Goal: Navigation & Orientation: Find specific page/section

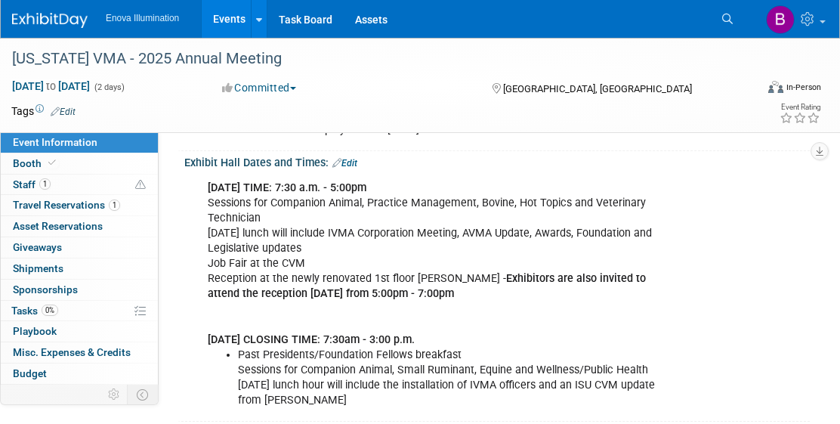
click at [61, 20] on img at bounding box center [50, 20] width 76 height 15
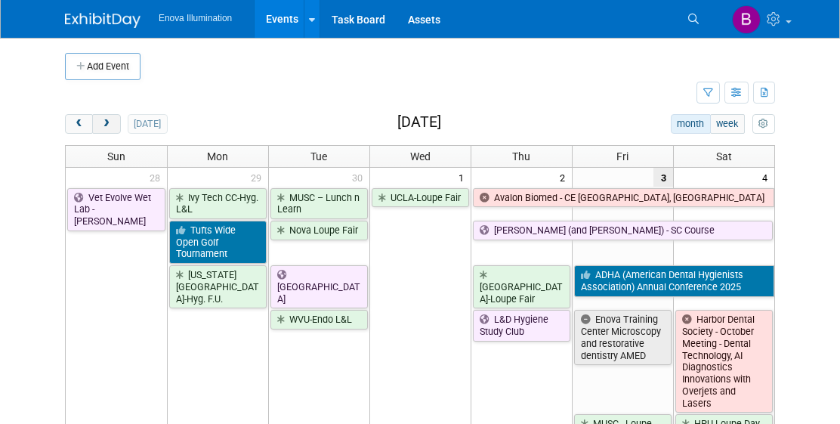
click at [104, 125] on span "next" at bounding box center [106, 124] width 11 height 10
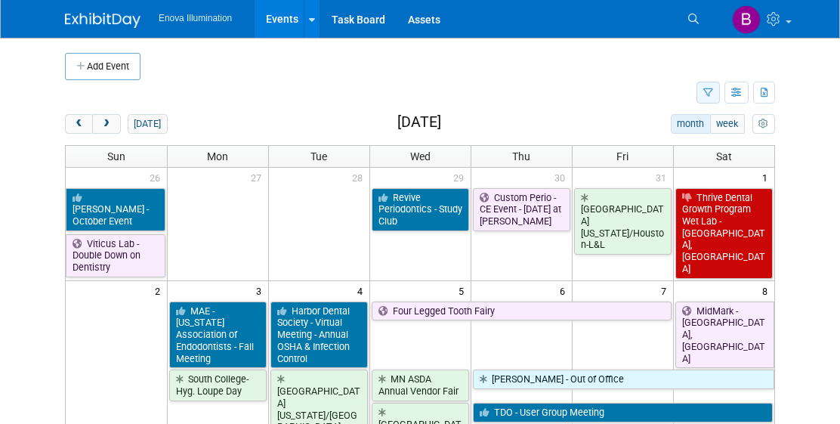
click at [713, 89] on icon "button" at bounding box center [709, 93] width 10 height 10
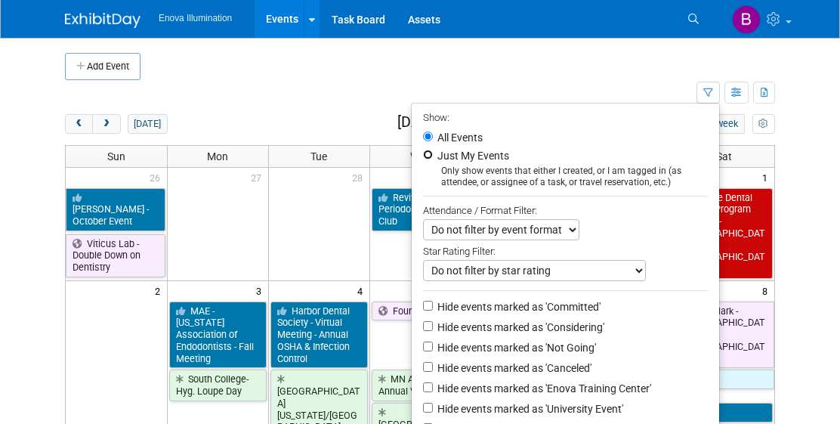
click at [424, 156] on input "Just My Events" at bounding box center [428, 155] width 10 height 10
radio input "true"
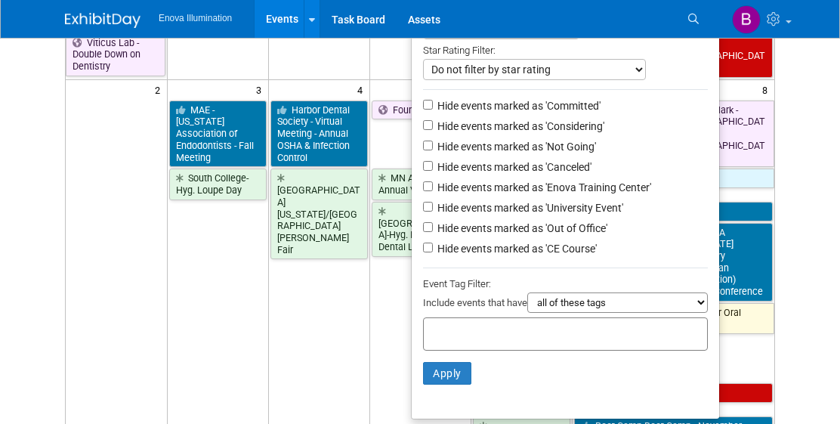
scroll to position [209, 0]
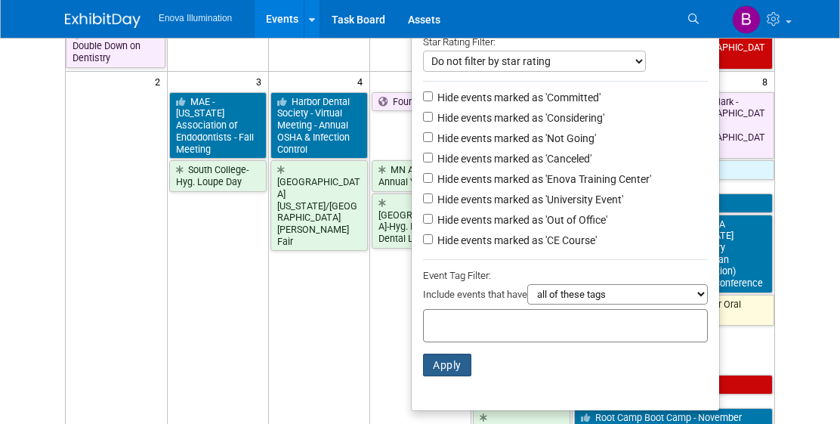
click at [447, 375] on button "Apply" at bounding box center [447, 365] width 48 height 23
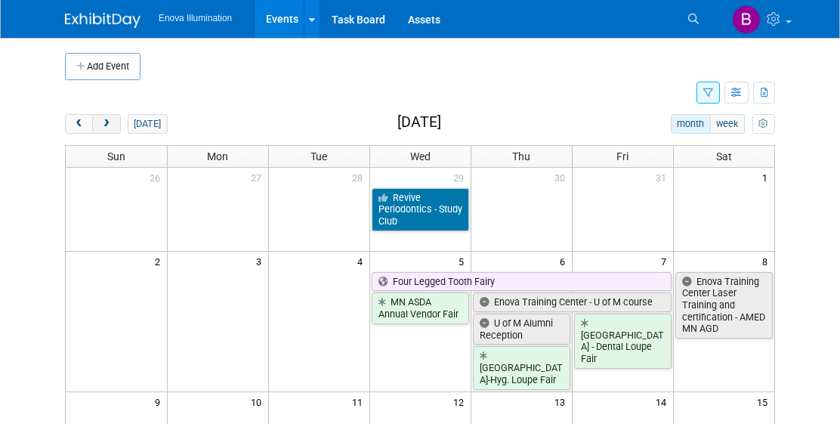
click at [104, 125] on span "next" at bounding box center [106, 124] width 11 height 10
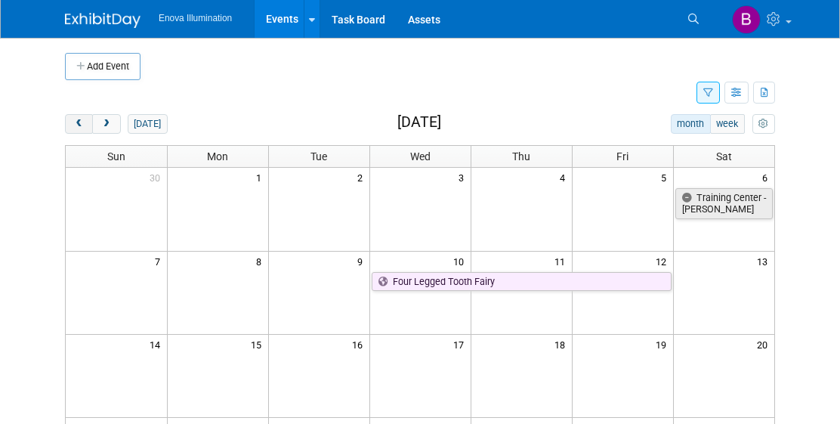
click at [79, 128] on span "prev" at bounding box center [78, 124] width 11 height 10
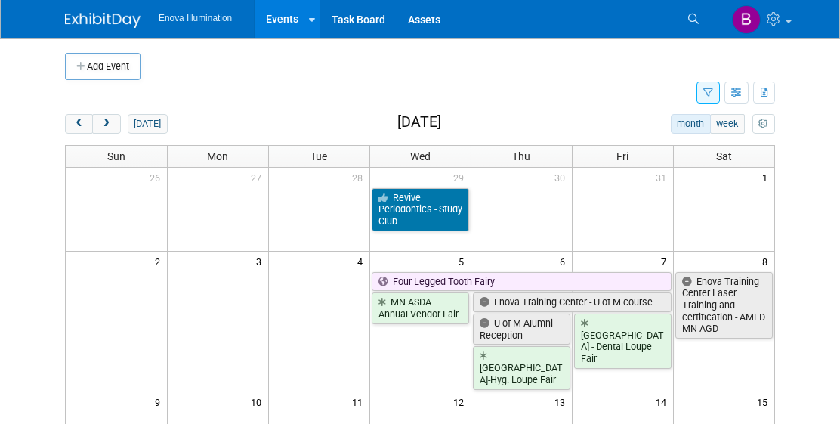
click at [710, 88] on icon "button" at bounding box center [709, 93] width 10 height 10
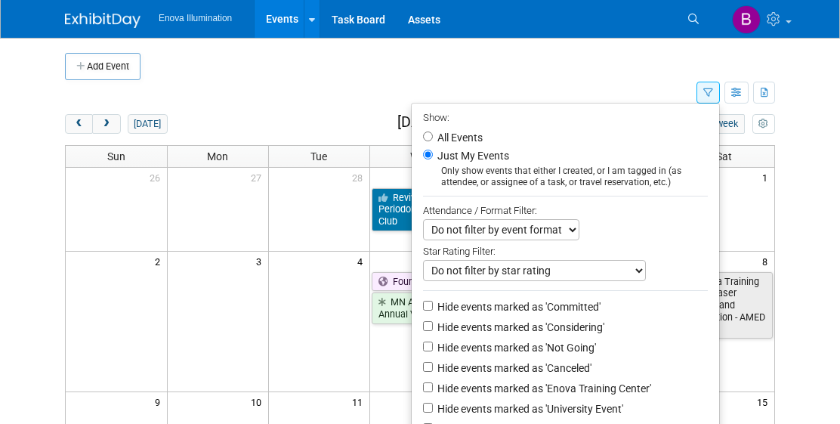
click at [457, 138] on label "All Events" at bounding box center [459, 137] width 48 height 11
click at [433, 138] on input "All Events" at bounding box center [428, 136] width 10 height 10
radio input "true"
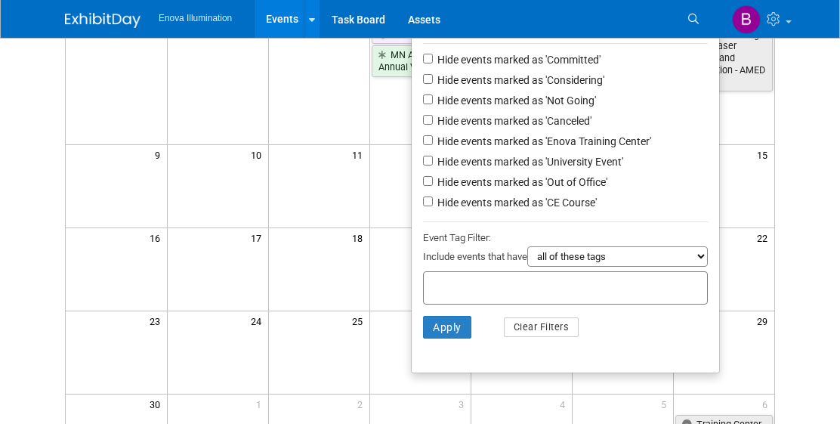
scroll to position [322, 0]
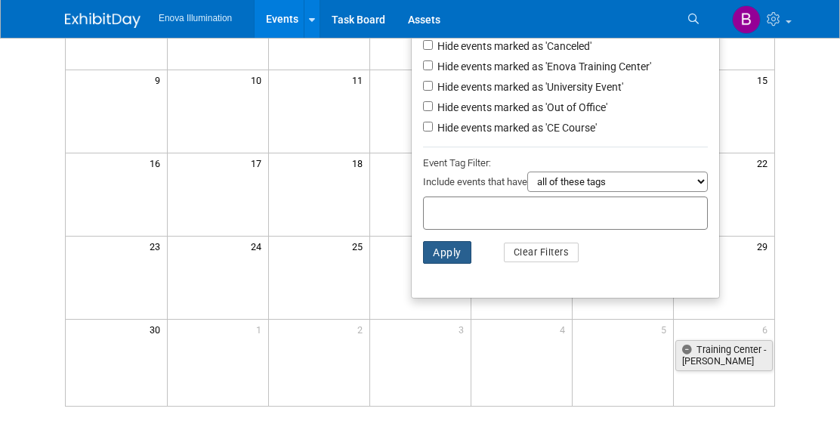
click at [447, 260] on button "Apply" at bounding box center [447, 252] width 48 height 23
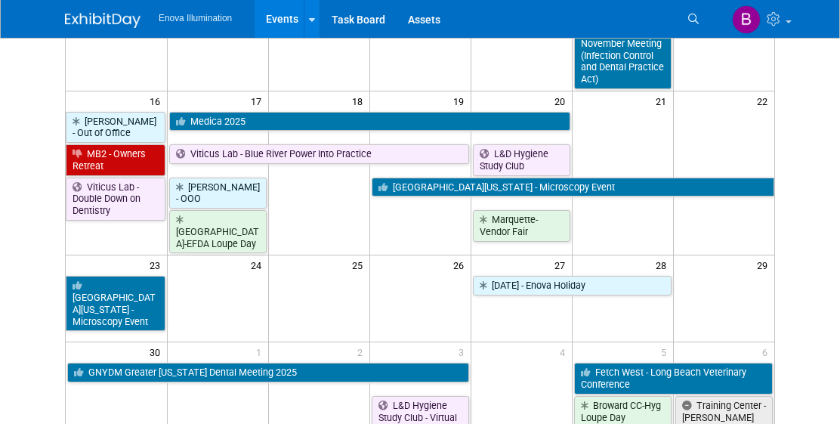
scroll to position [1084, 0]
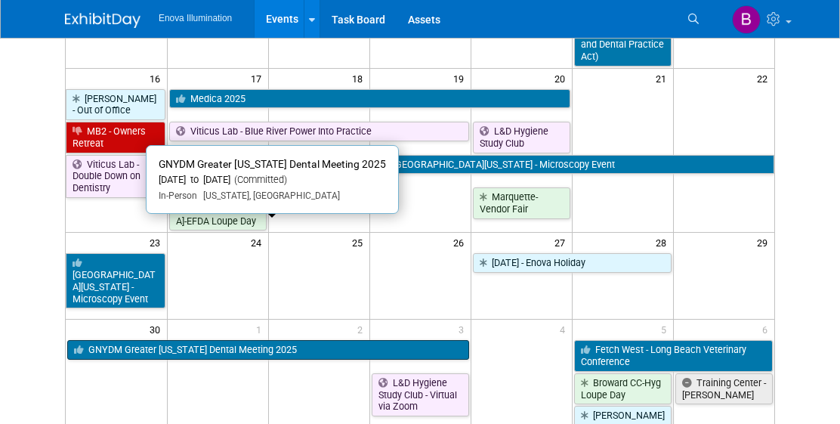
click at [396, 340] on link "GNYDM Greater [US_STATE] Dental Meeting 2025" at bounding box center [268, 350] width 402 height 20
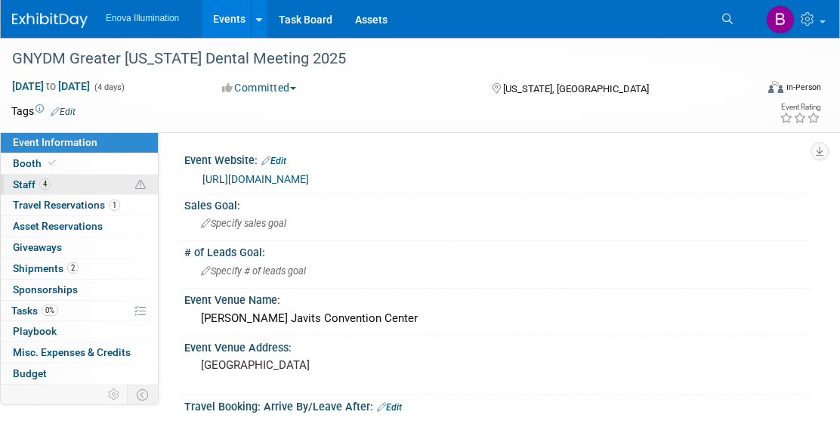
click at [85, 184] on link "4 Staff 4" at bounding box center [79, 185] width 157 height 20
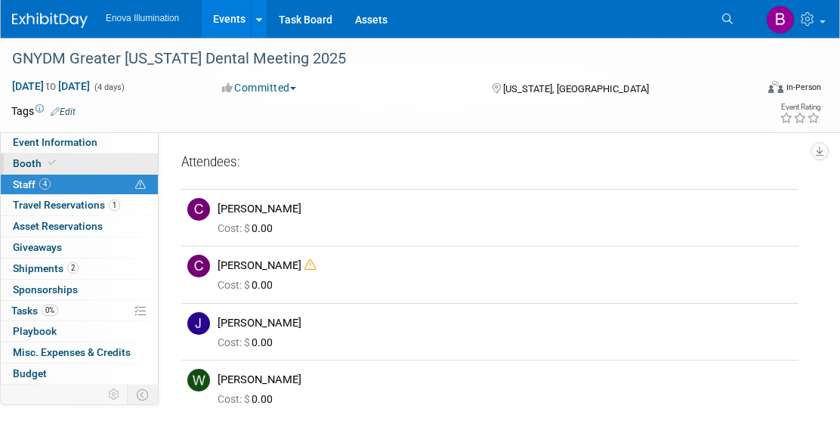
click at [94, 160] on link "Booth" at bounding box center [79, 163] width 157 height 20
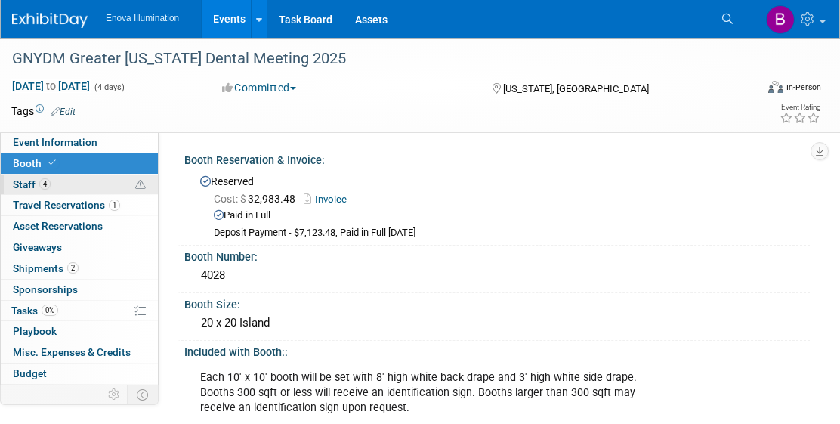
click at [81, 184] on link "4 Staff 4" at bounding box center [79, 185] width 157 height 20
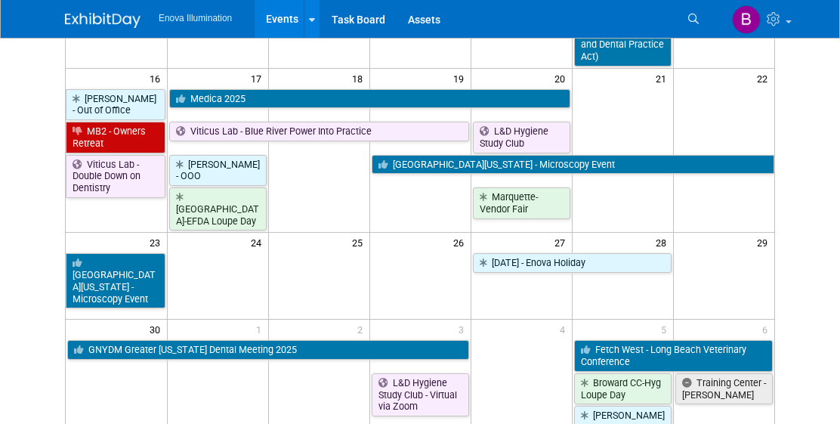
scroll to position [1069, 0]
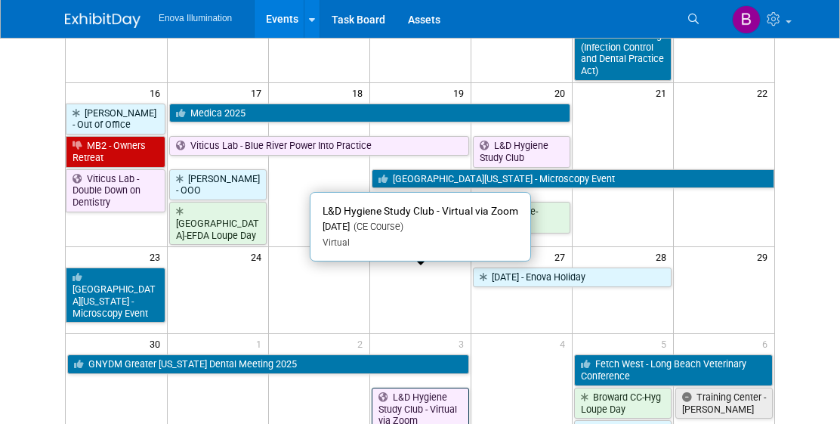
click at [449, 388] on link "L&D Hygiene Study Club - Virtual via Zoom" at bounding box center [420, 409] width 97 height 43
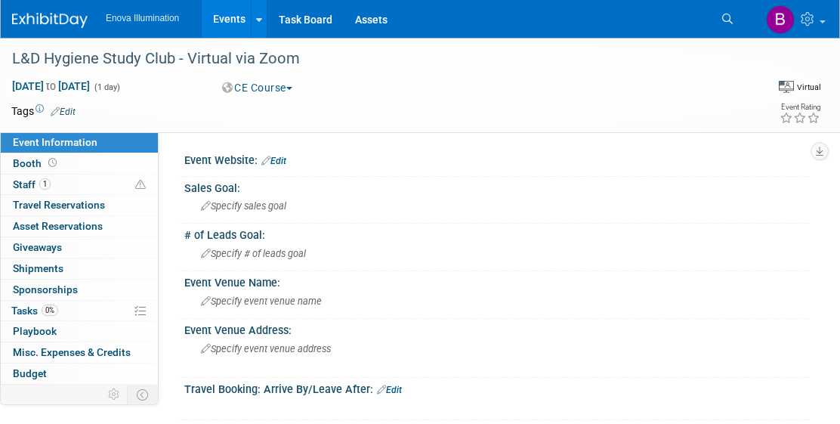
scroll to position [19, 0]
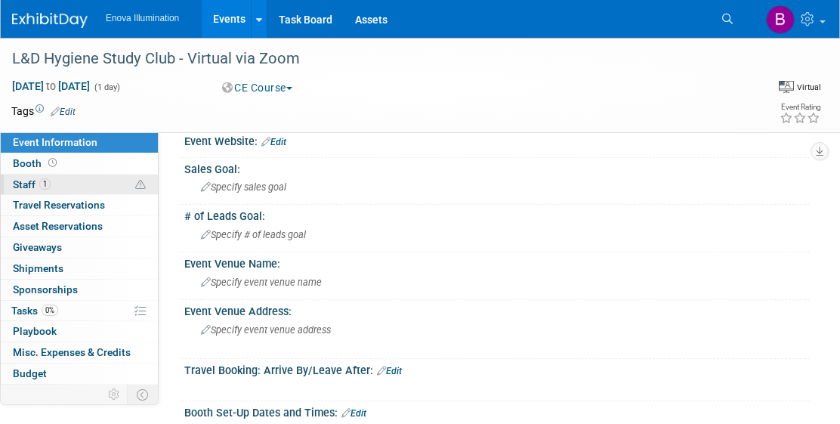
click at [94, 185] on link "1 Staff 1" at bounding box center [79, 185] width 157 height 20
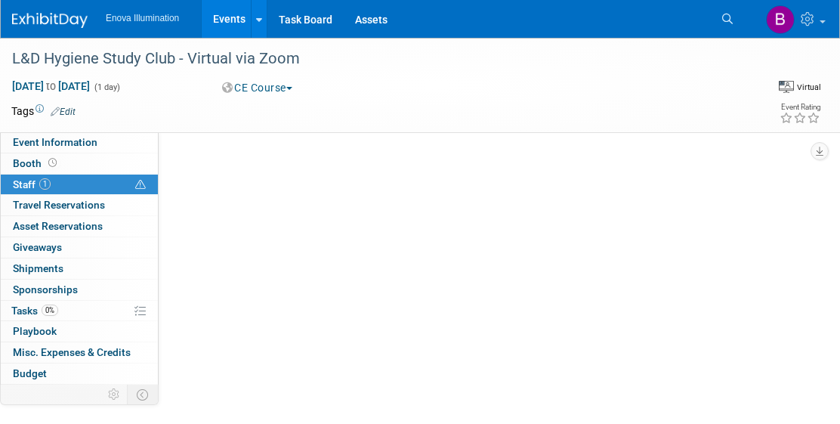
scroll to position [0, 0]
click at [230, 26] on link "Events" at bounding box center [229, 19] width 55 height 38
